Goal: Task Accomplishment & Management: Manage account settings

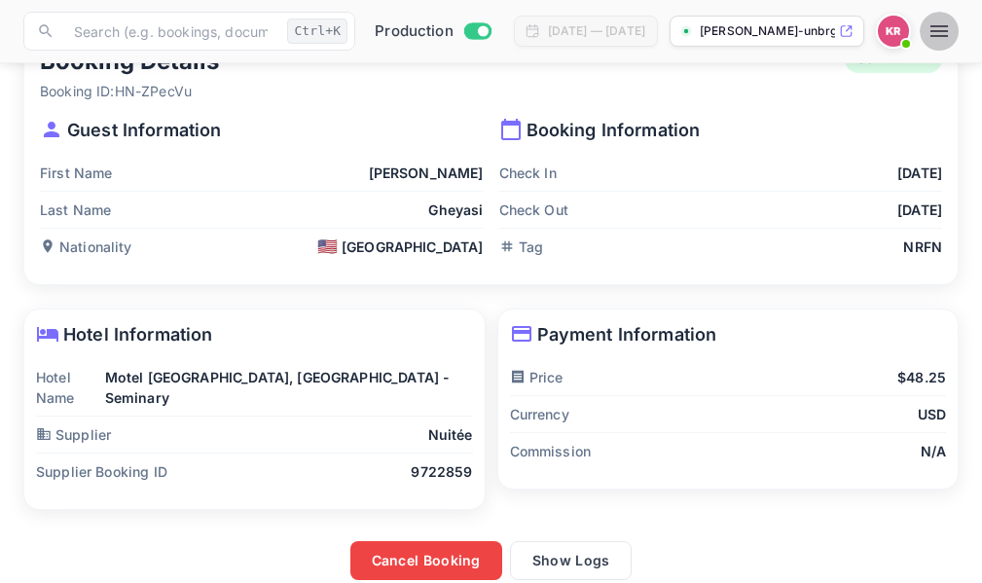
click at [949, 28] on icon "button" at bounding box center [939, 30] width 23 height 23
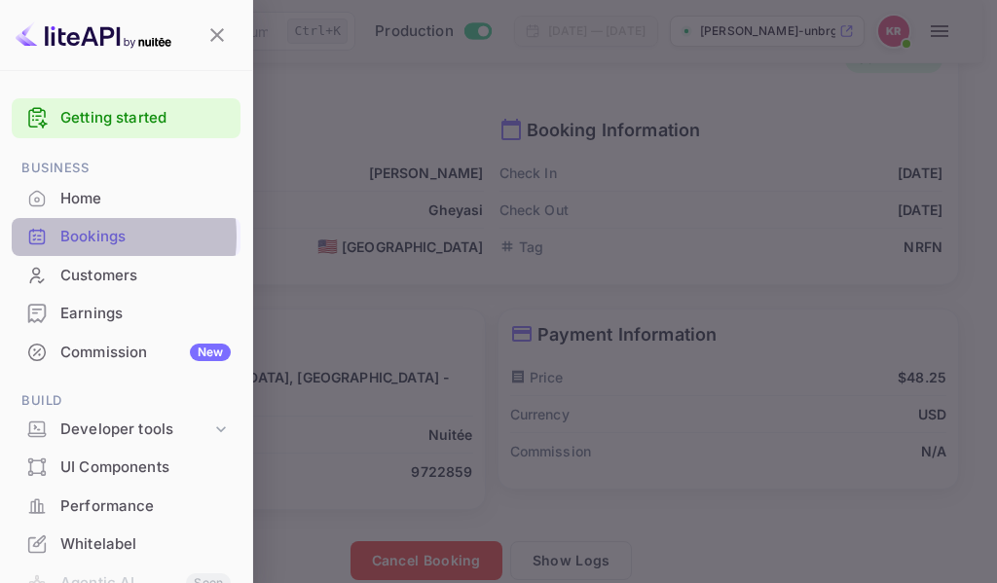
click at [66, 237] on div "Bookings" at bounding box center [145, 237] width 170 height 22
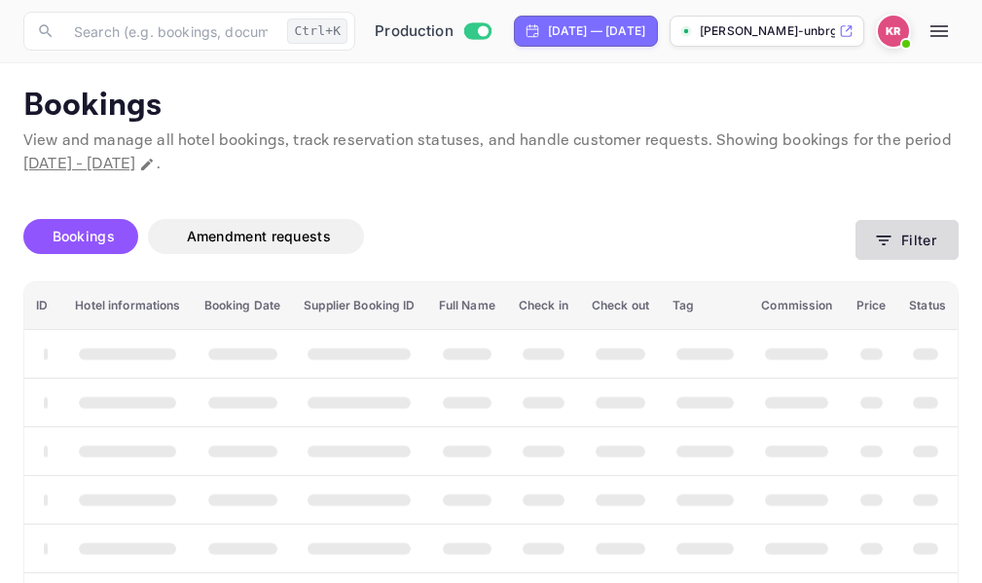
click at [893, 237] on icon "button" at bounding box center [883, 240] width 19 height 19
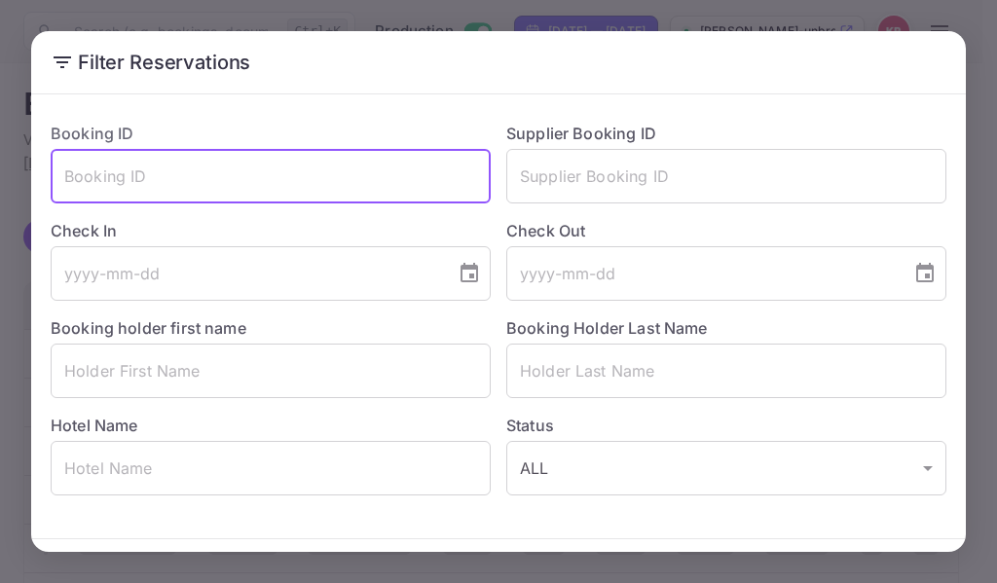
click at [86, 179] on input "text" at bounding box center [271, 176] width 440 height 55
paste input "5ev2aru1M"
click at [61, 172] on input "5ev2aru1M" at bounding box center [271, 176] width 440 height 55
click at [153, 174] on input "5ev2aru1M" at bounding box center [271, 176] width 440 height 55
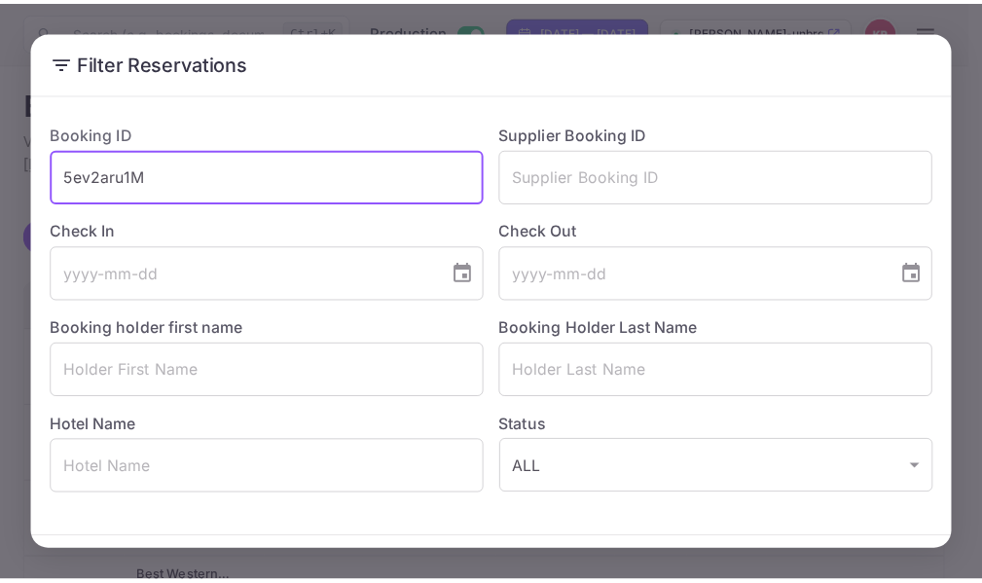
scroll to position [68, 0]
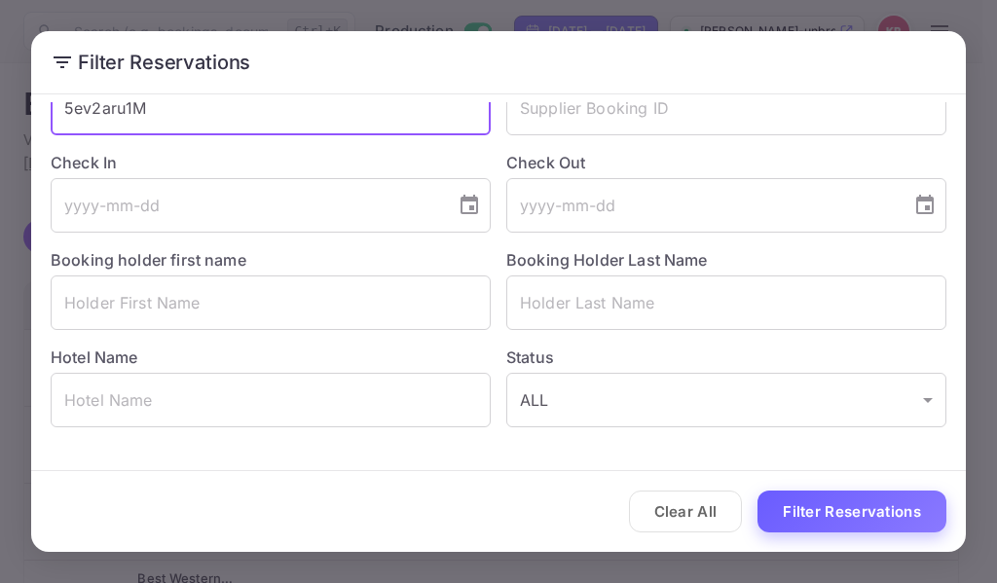
type input "5ev2aru1M"
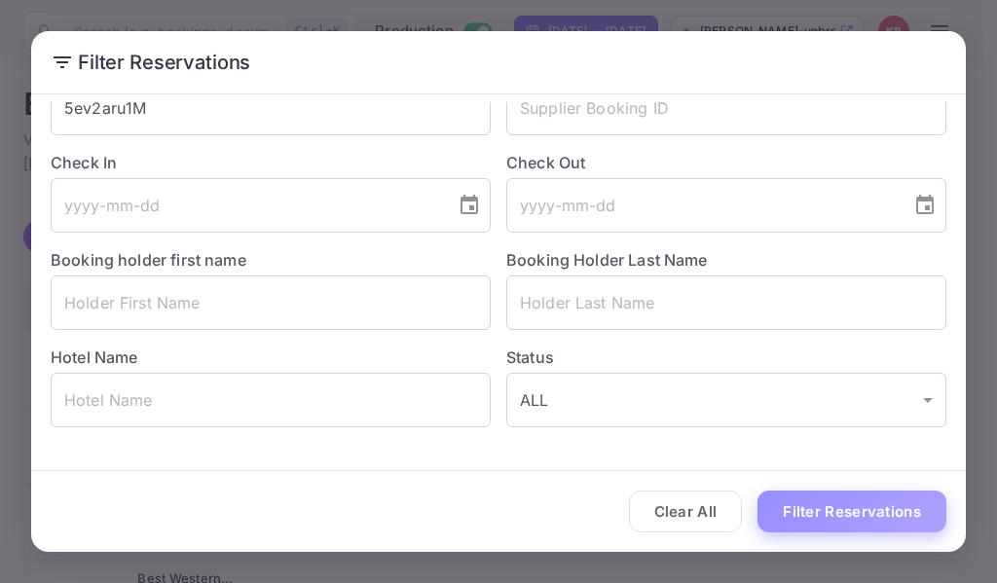
click at [808, 513] on button "Filter Reservations" at bounding box center [851, 512] width 189 height 42
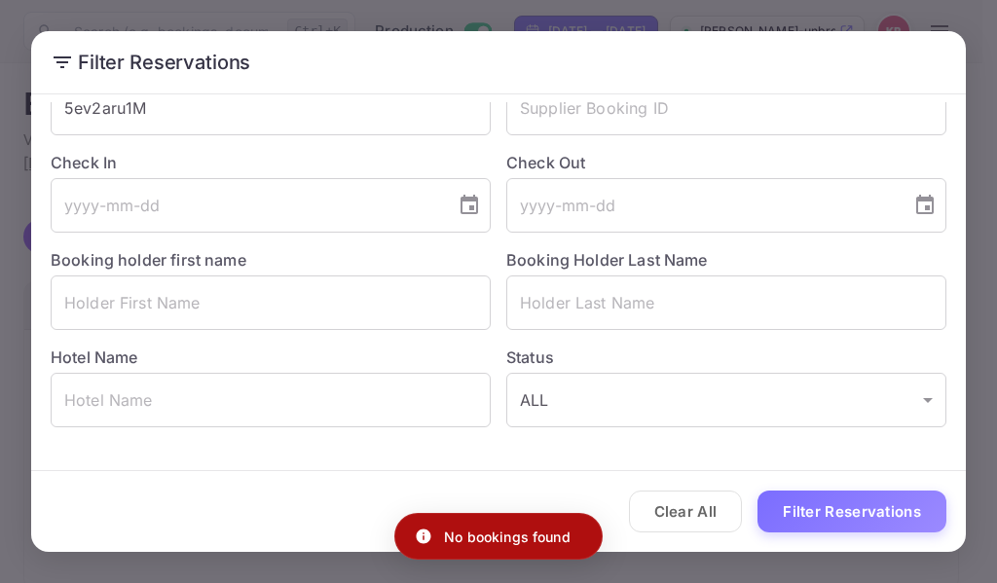
click at [848, 18] on div "Filter Reservations Booking ID 5ev2aru1M ​ Supplier Booking ID ​ Check In ​ Che…" at bounding box center [498, 291] width 997 height 583
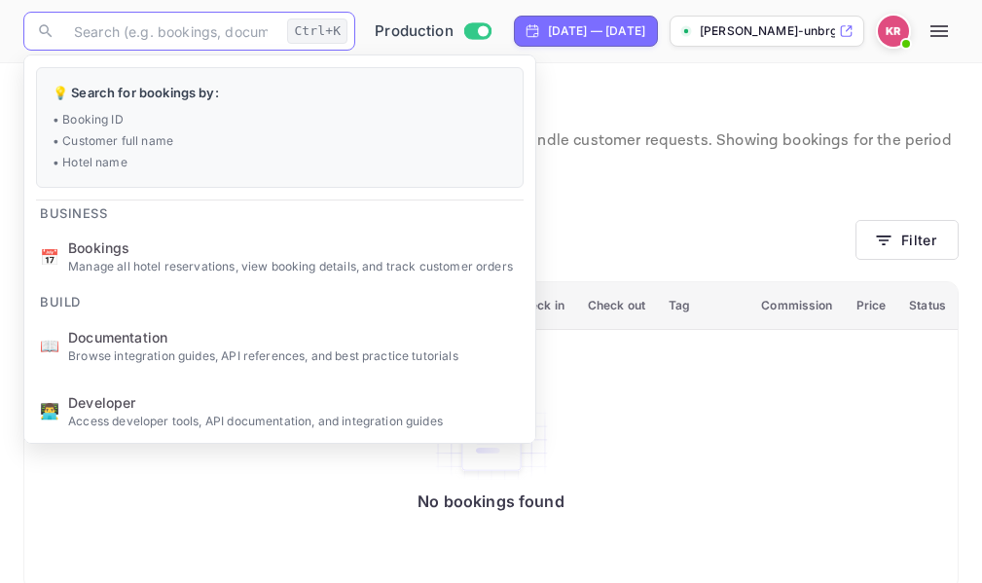
click at [102, 35] on input "text" at bounding box center [170, 31] width 217 height 39
paste input "5ev2aru1M"
type input "5ev2aru1M"
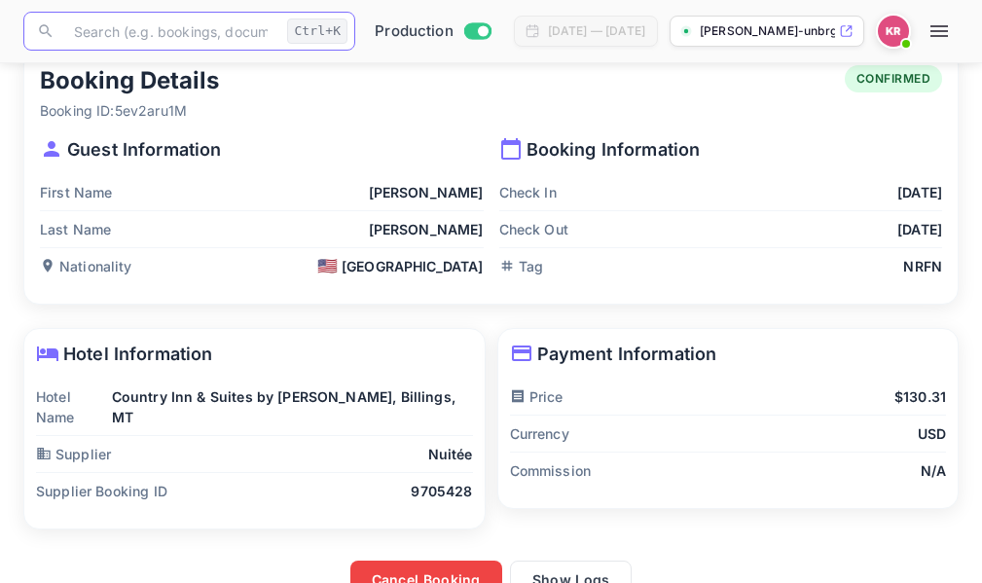
scroll to position [57, 0]
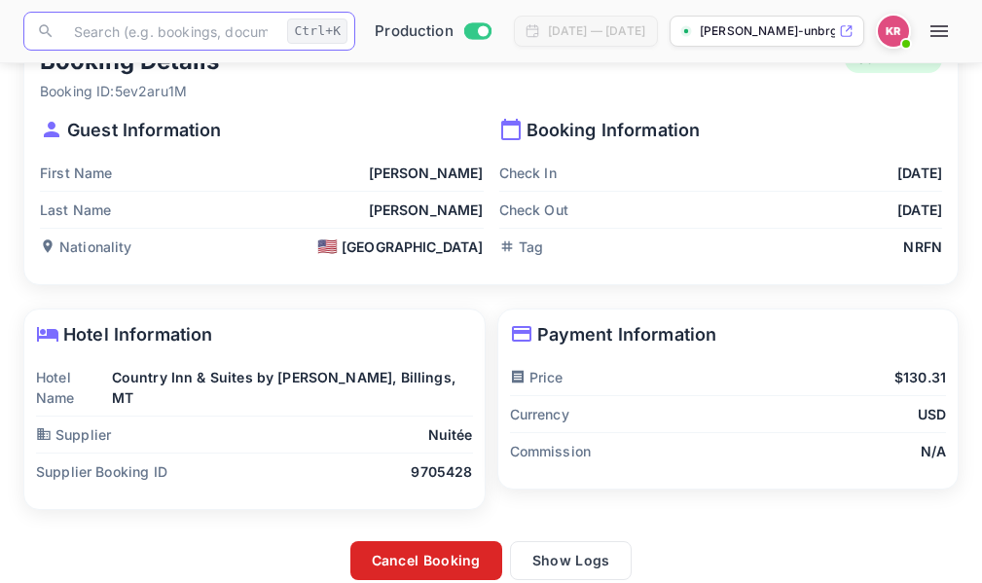
click at [413, 546] on button "Cancel Booking" at bounding box center [426, 560] width 152 height 39
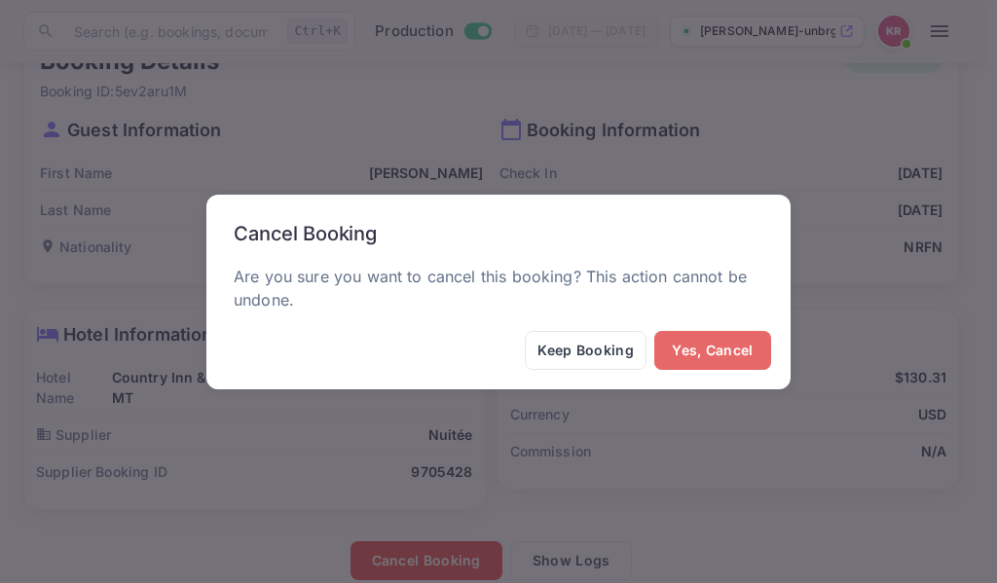
click at [706, 363] on button "Yes, Cancel" at bounding box center [712, 350] width 117 height 39
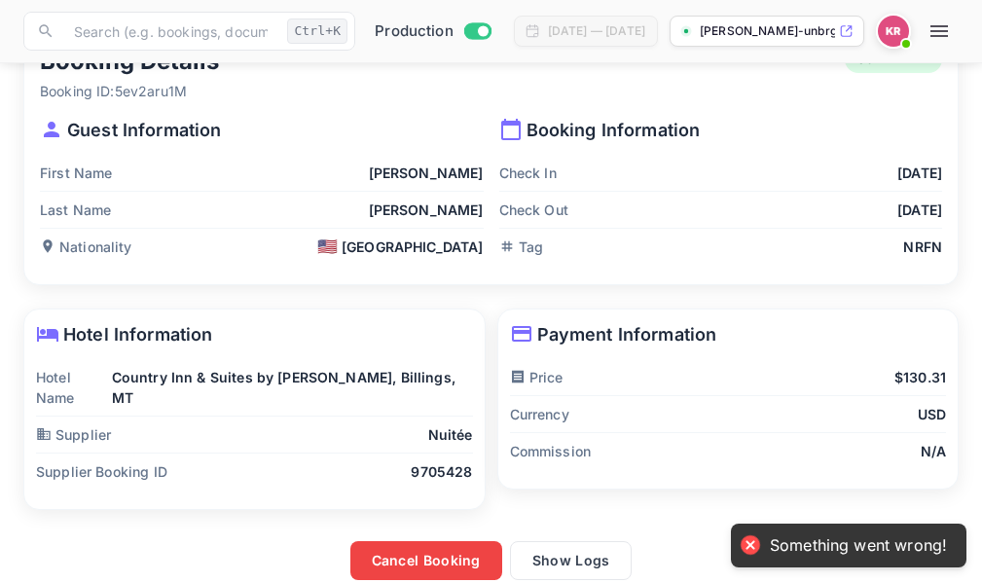
click at [750, 550] on div at bounding box center [750, 544] width 27 height 27
click at [750, 542] on div at bounding box center [750, 544] width 27 height 27
click at [860, 552] on div "Something went wrong!" at bounding box center [858, 545] width 177 height 20
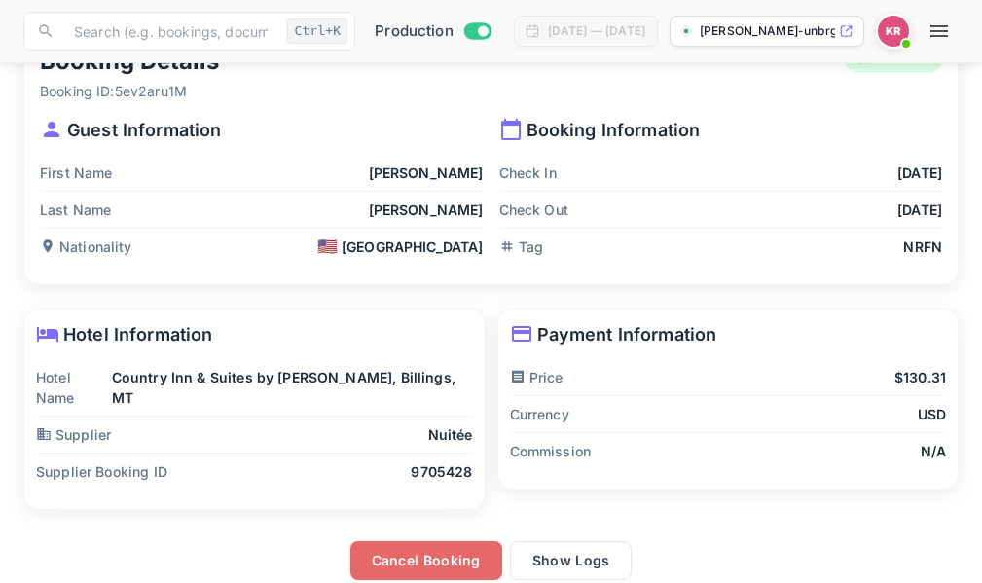
click at [426, 541] on button "Cancel Booking" at bounding box center [426, 560] width 152 height 39
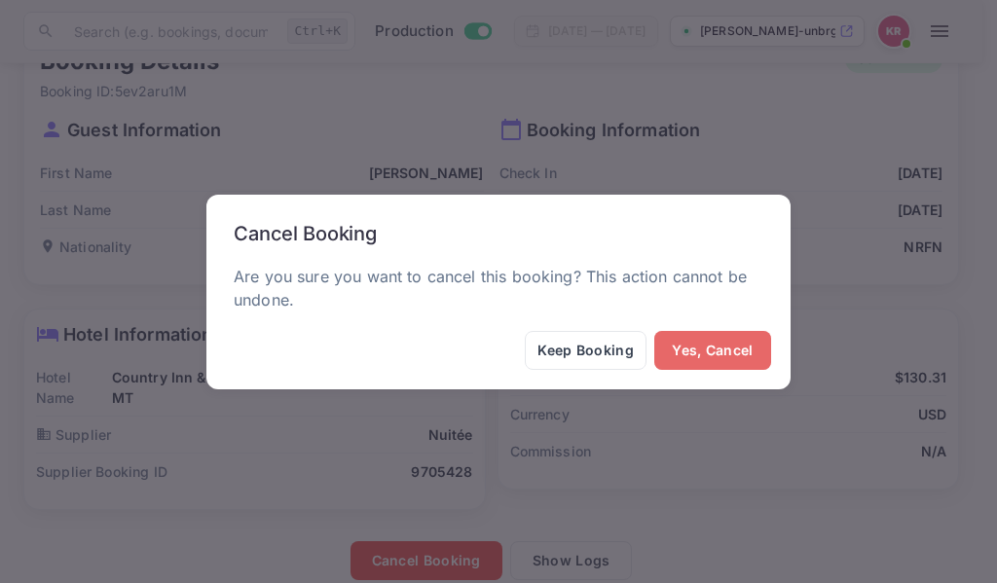
click at [699, 347] on button "Yes, Cancel" at bounding box center [712, 350] width 117 height 39
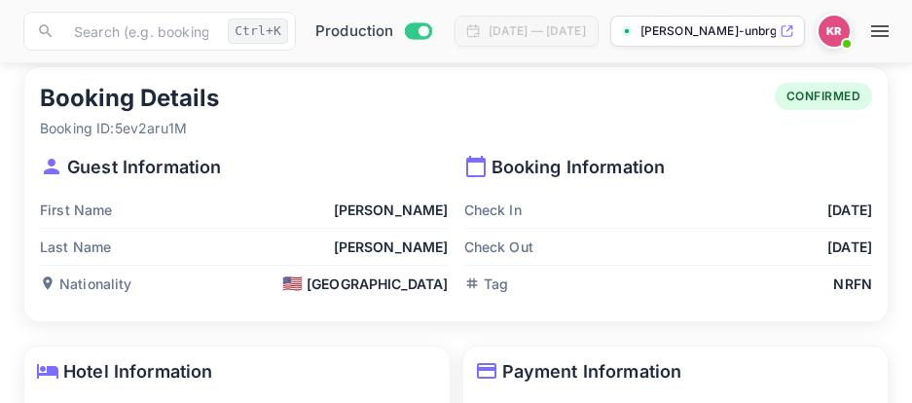
scroll to position [0, 0]
